Goal: Task Accomplishment & Management: Manage account settings

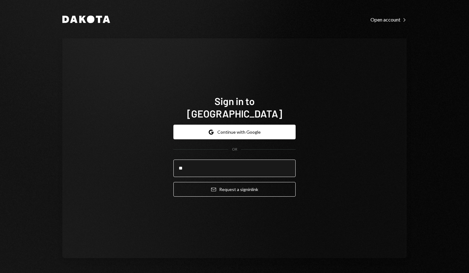
type input "**********"
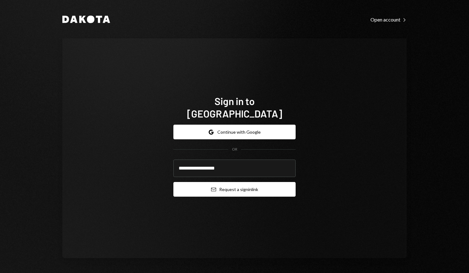
click at [240, 183] on button "Email Request a sign in link" at bounding box center [234, 189] width 122 height 15
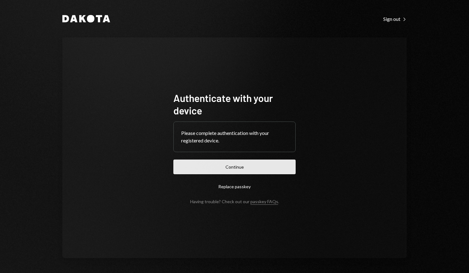
click at [216, 166] on button "Continue" at bounding box center [234, 167] width 122 height 15
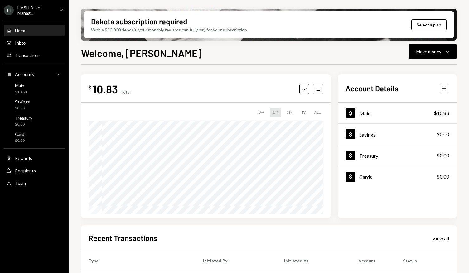
scroll to position [103, 0]
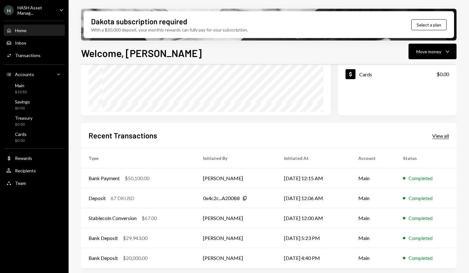
click at [442, 136] on div "View all" at bounding box center [440, 136] width 17 height 6
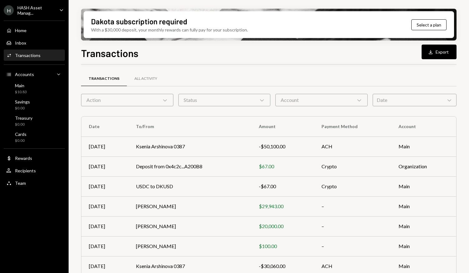
scroll to position [82, 0]
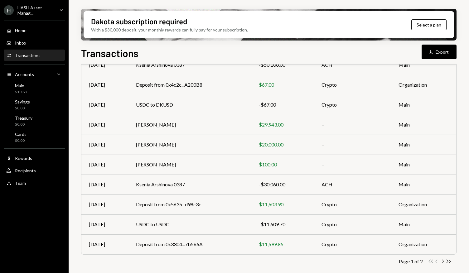
click at [443, 261] on icon "button" at bounding box center [443, 261] width 2 height 3
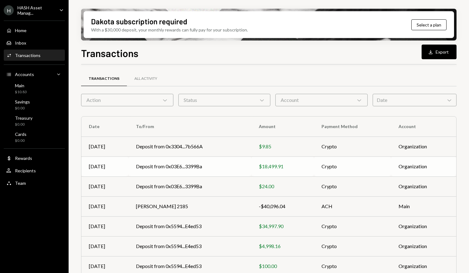
scroll to position [22, 0]
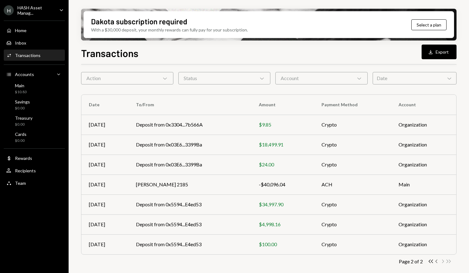
click at [437, 262] on icon "Chevron Left" at bounding box center [437, 262] width 6 height 6
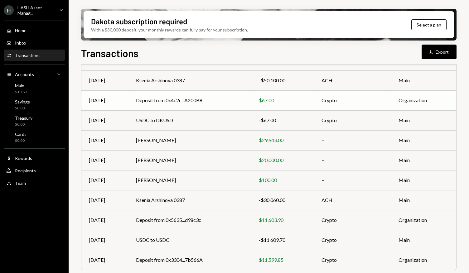
scroll to position [50, 0]
